Goal: Transaction & Acquisition: Purchase product/service

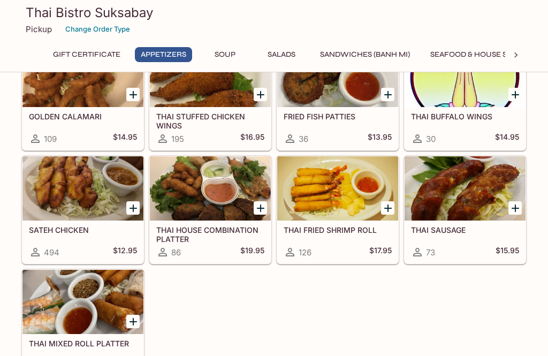
scroll to position [342, 0]
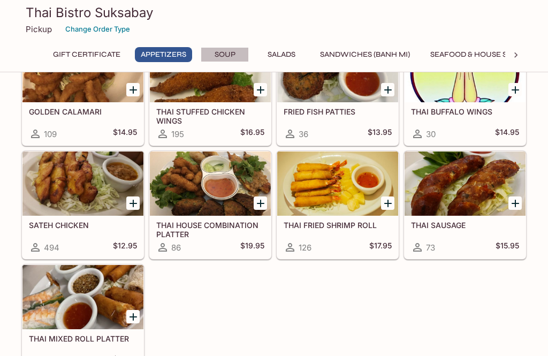
click at [226, 54] on button "Soup" at bounding box center [225, 54] width 48 height 15
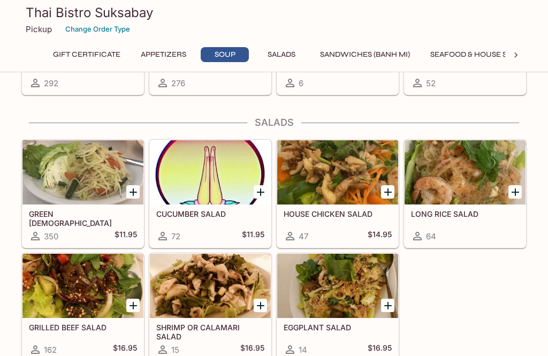
scroll to position [788, 0]
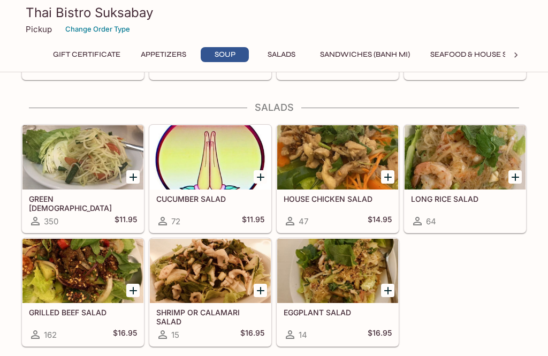
click at [281, 57] on button "Salads" at bounding box center [282, 54] width 48 height 15
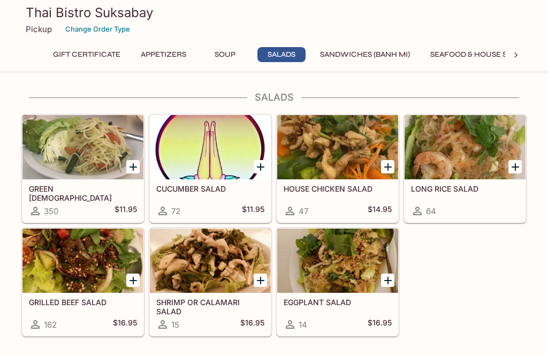
scroll to position [799, 0]
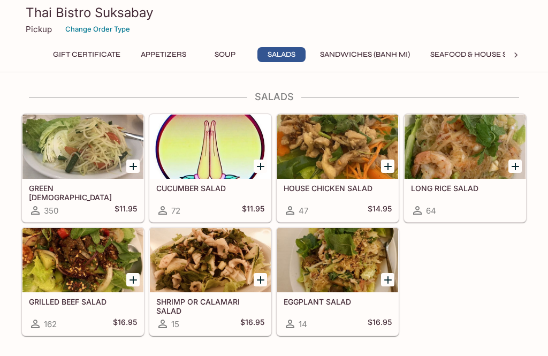
click at [333, 52] on button "Sandwiches (Banh Mi)" at bounding box center [365, 54] width 102 height 15
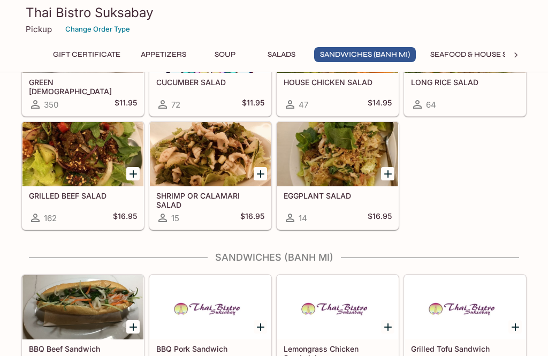
scroll to position [1066, 0]
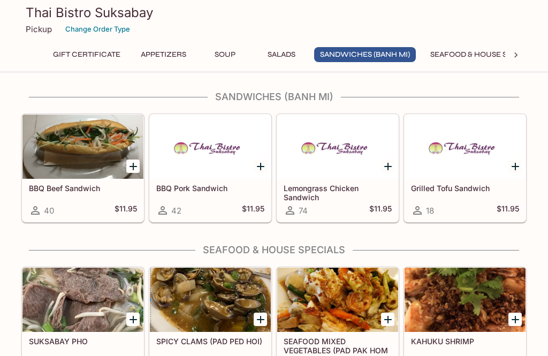
click at [444, 56] on button "Seafood & House Specials" at bounding box center [484, 54] width 119 height 15
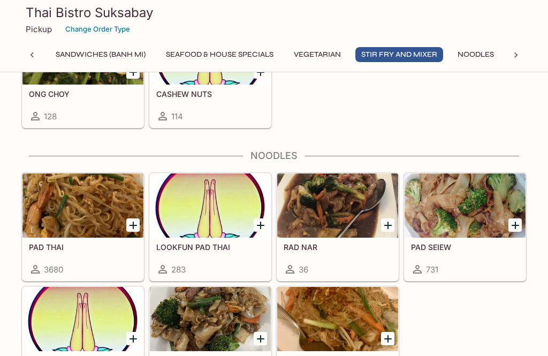
scroll to position [2301, 0]
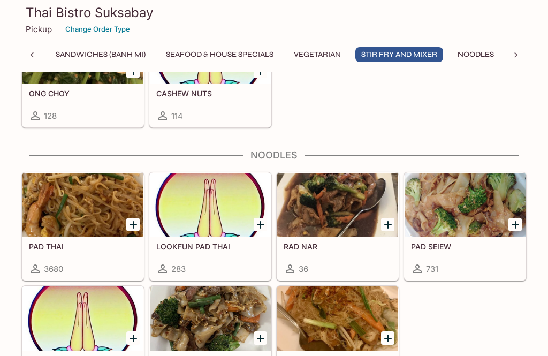
click at [139, 231] on icon "Add PAD THAI" at bounding box center [133, 224] width 13 height 13
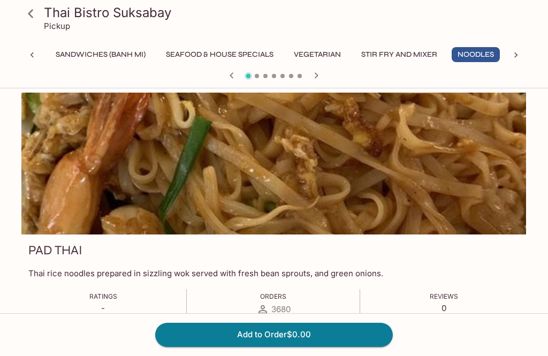
click at [29, 51] on icon at bounding box center [32, 55] width 11 height 11
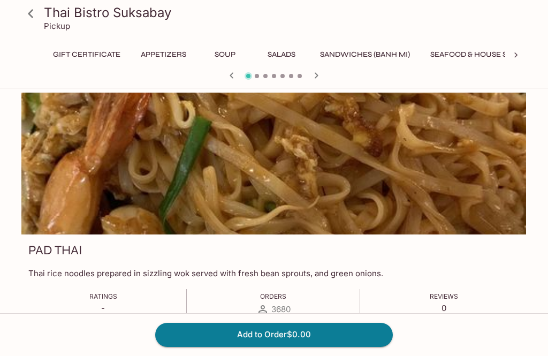
click at [97, 15] on h3 "Thai Bistro Suksabay" at bounding box center [283, 12] width 479 height 17
click at [25, 16] on icon at bounding box center [30, 13] width 19 height 19
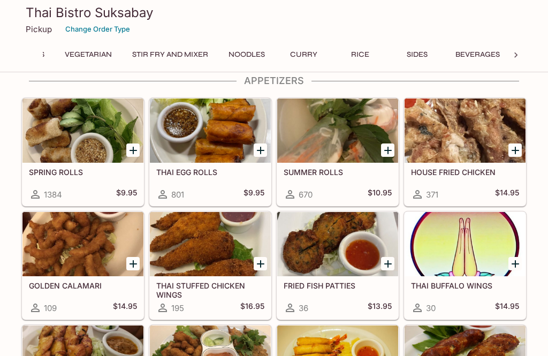
scroll to position [0, 505]
click at [158, 61] on button "Stir Fry and Mixer" at bounding box center [159, 54] width 88 height 15
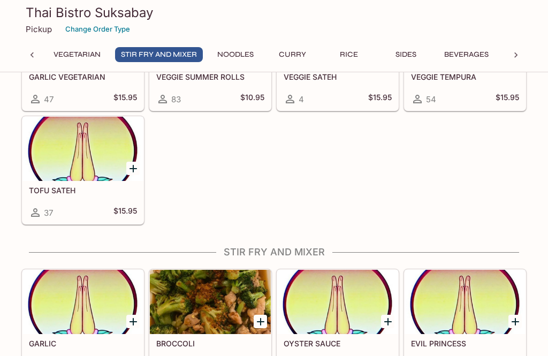
scroll to position [1979, 0]
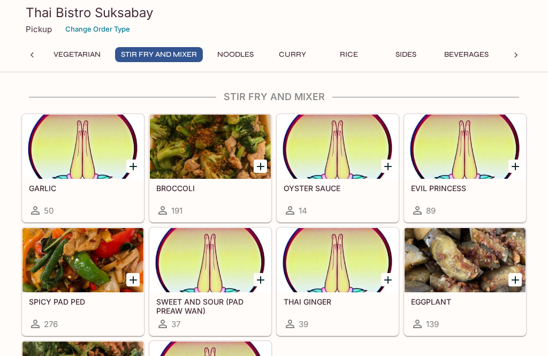
click at [243, 56] on button "Noodles" at bounding box center [236, 54] width 48 height 15
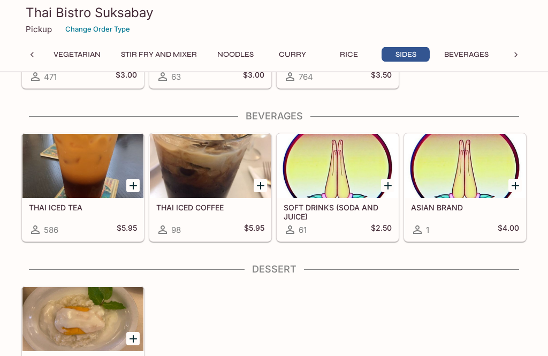
scroll to position [3185, 0]
